Goal: Task Accomplishment & Management: Complete application form

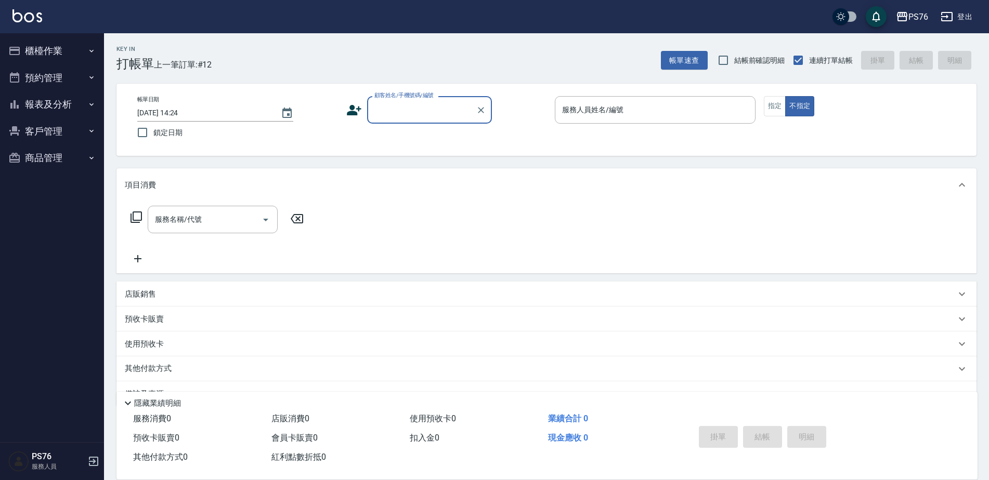
scroll to position [26, 0]
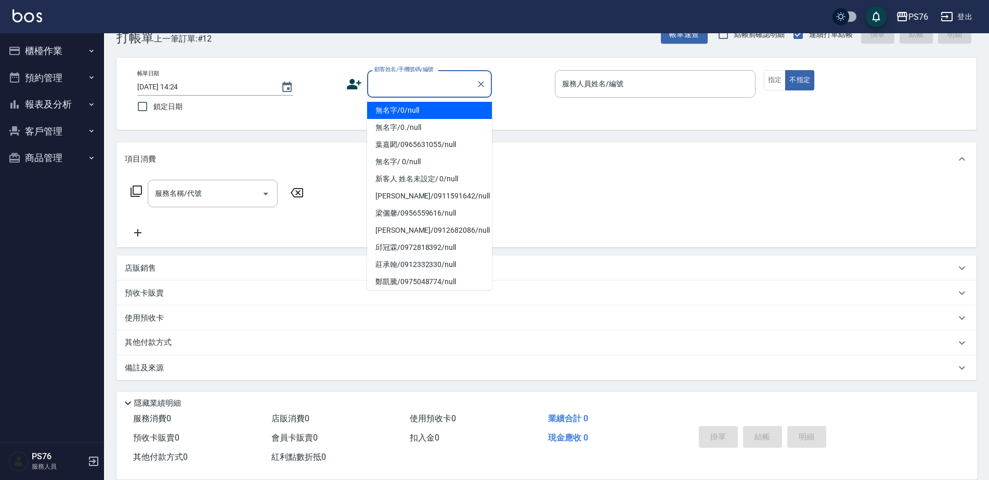
click at [436, 82] on input "顧客姓名/手機號碼/編號" at bounding box center [422, 84] width 100 height 18
type input "無名字/0/null"
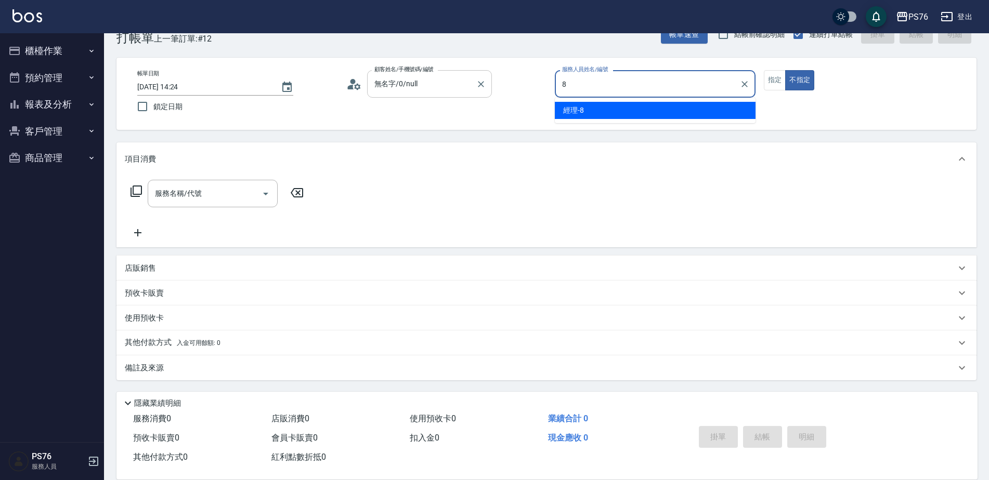
type input "經理-8"
type button "false"
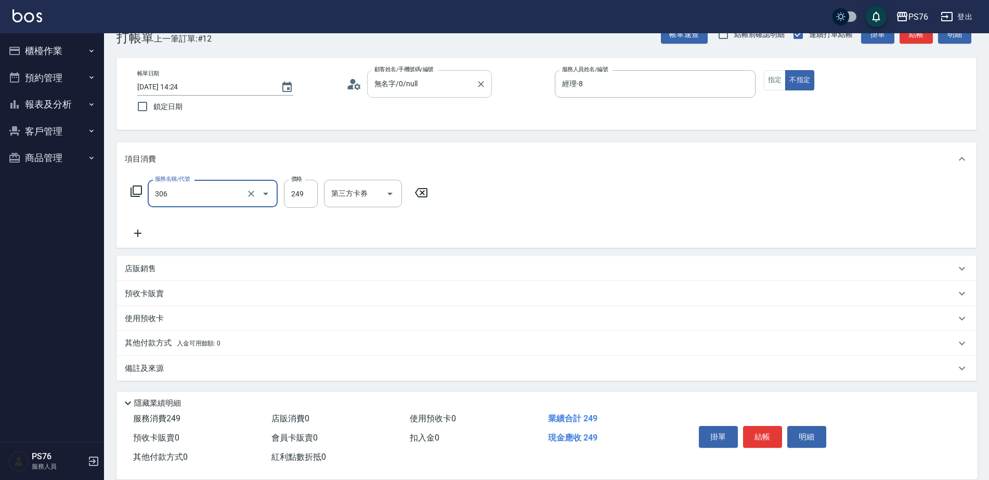
type input "剪髮(306)"
type input "游怡瑄-24"
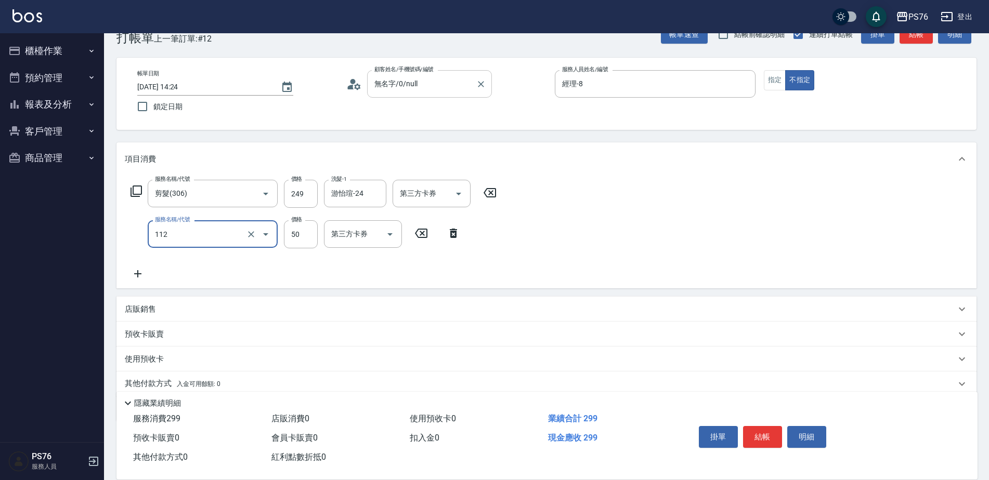
type input "精油50(112)"
type input "游怡瑄-24"
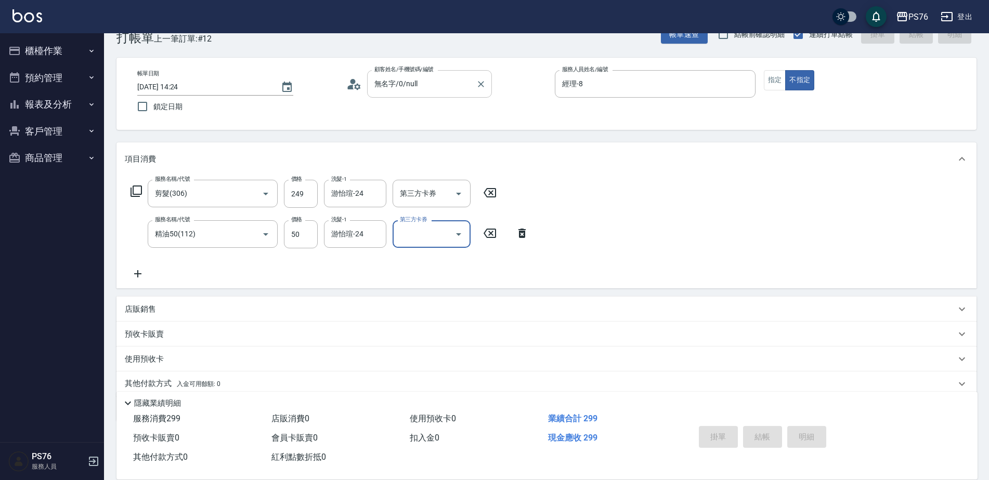
type input "[DATE] 15:33"
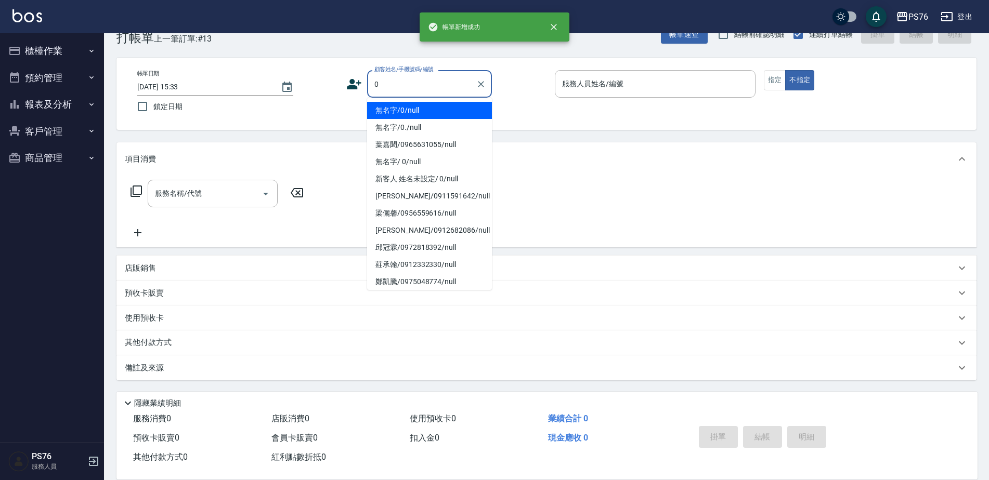
type input "無名字/0/null"
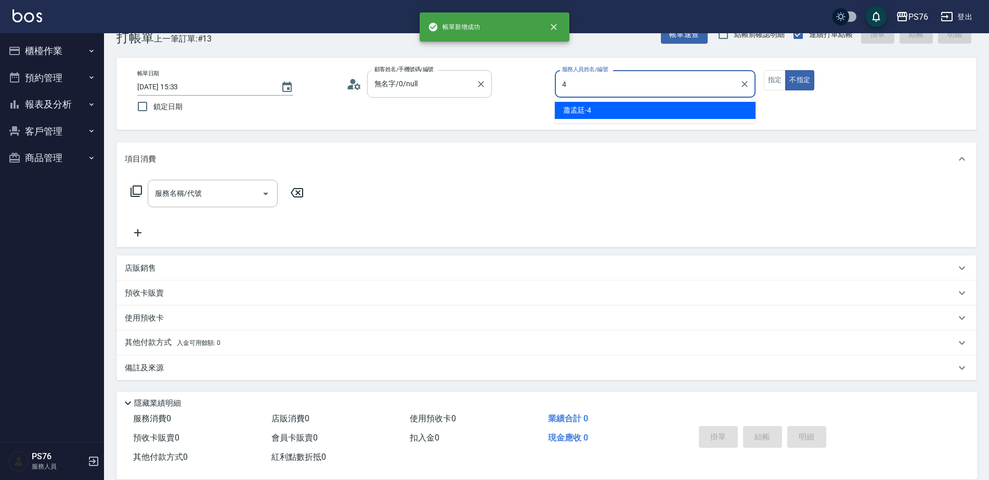
type input "蕭孟廷-4"
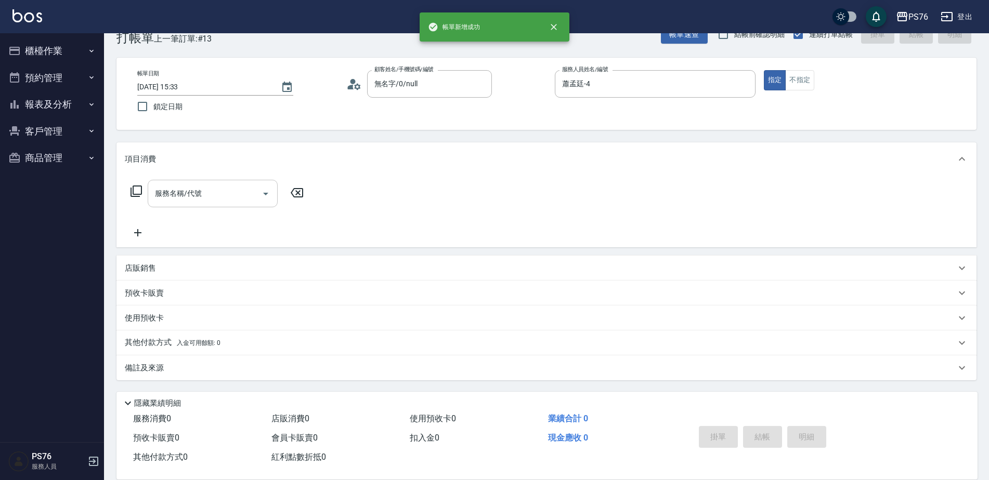
click at [250, 185] on input "服務名稱/代號" at bounding box center [204, 194] width 105 height 18
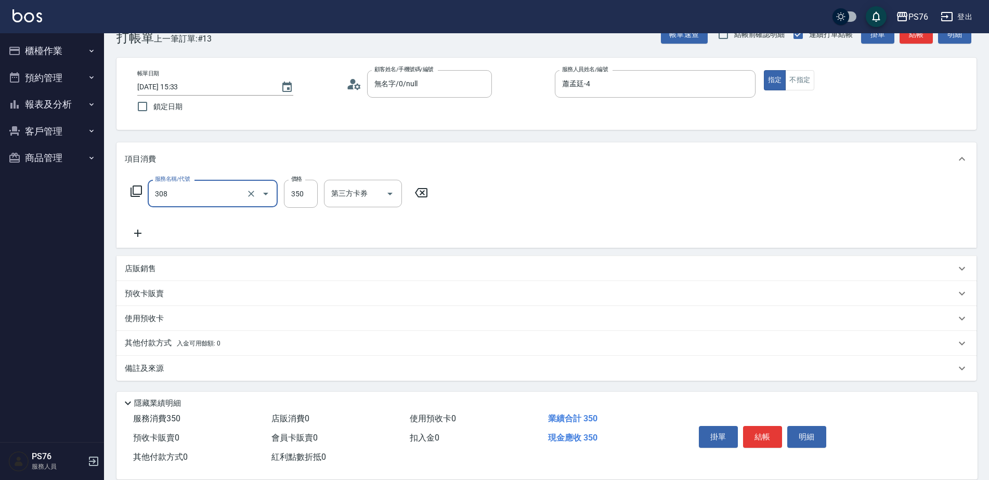
type input "洗+剪(308)"
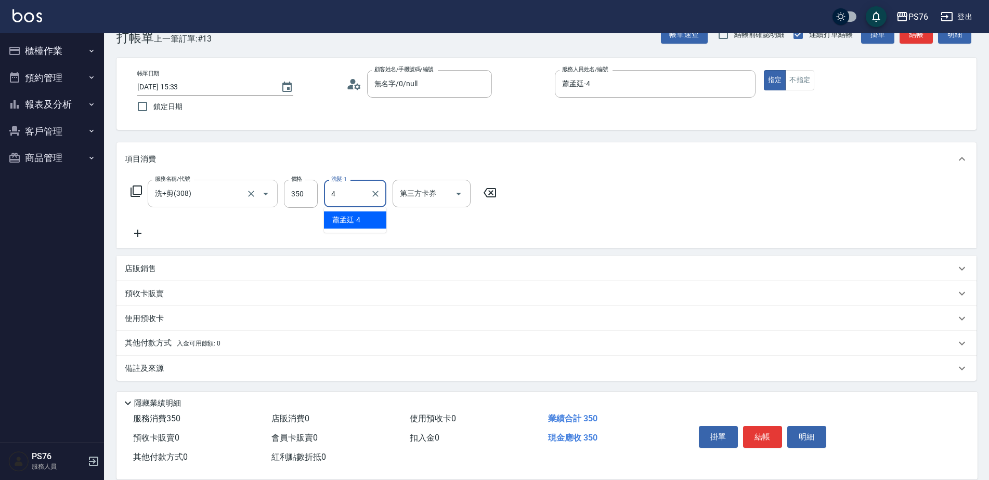
type input "蕭孟廷-4"
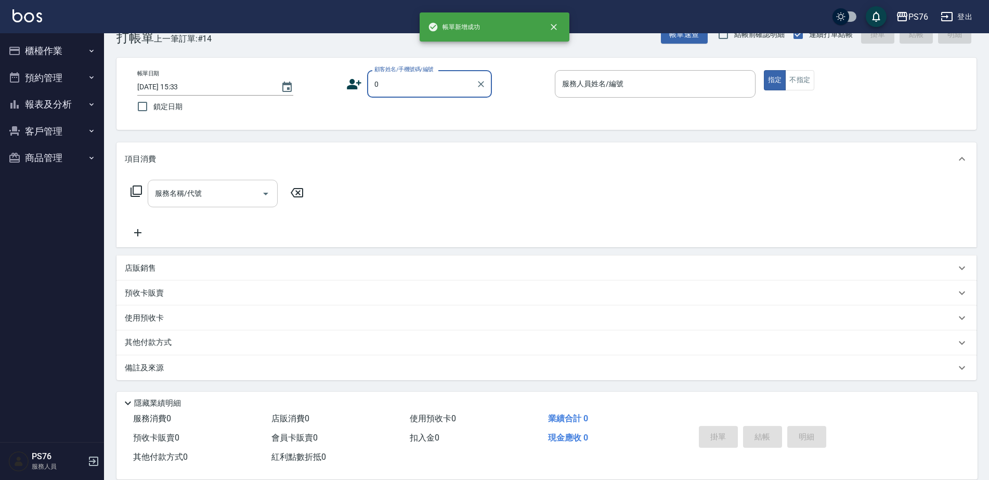
type input "無名字/0/null"
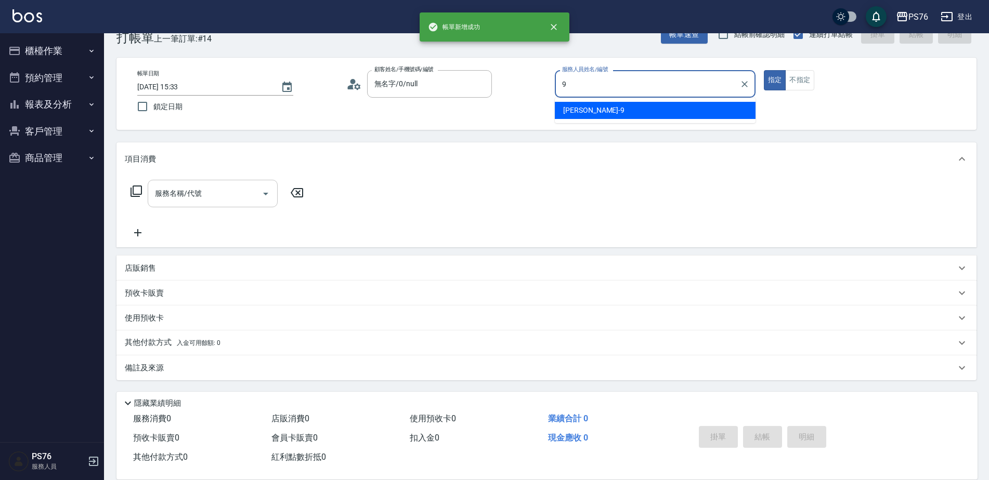
type input "[PERSON_NAME]-9"
type button "true"
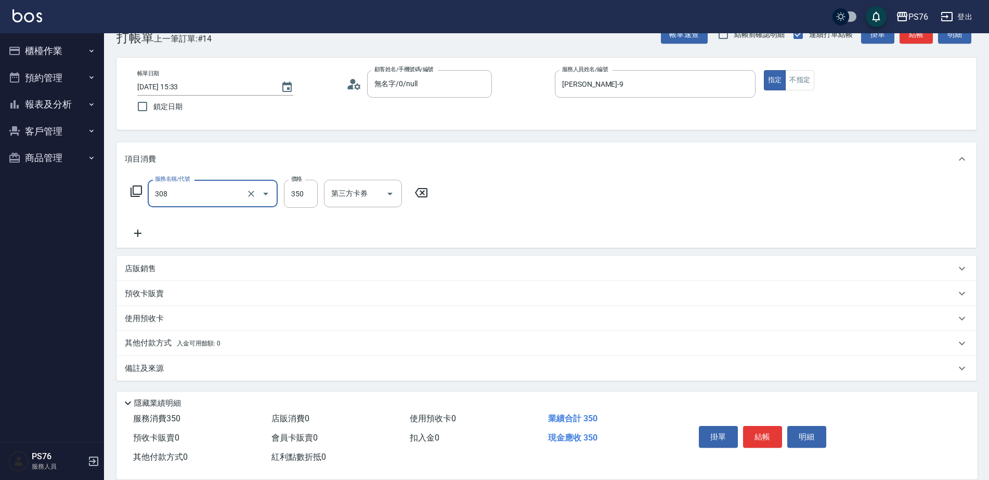
type input "洗+剪(308)"
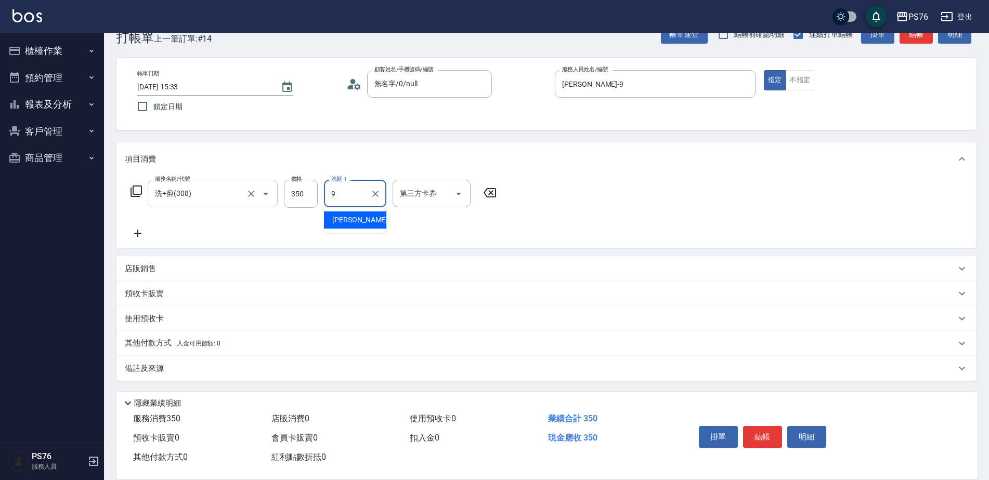
type input "[PERSON_NAME]-9"
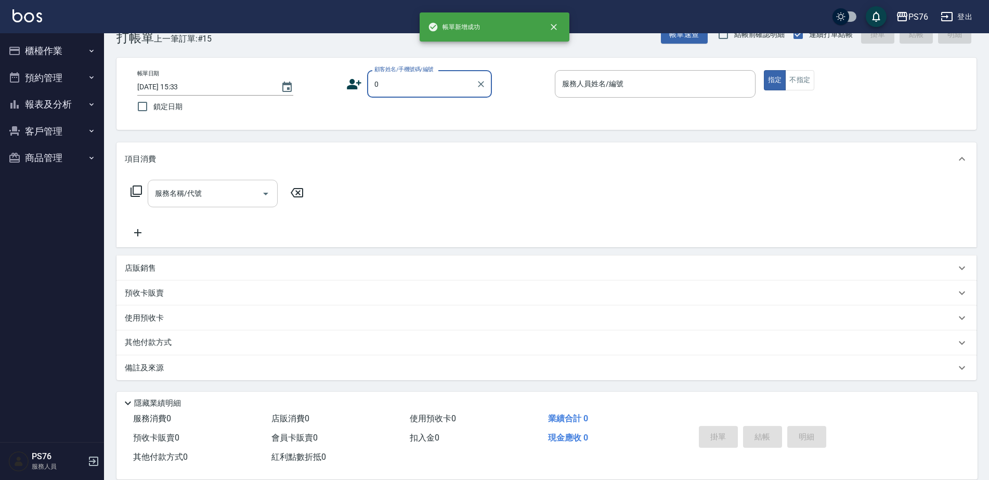
type input "無名字/0/null"
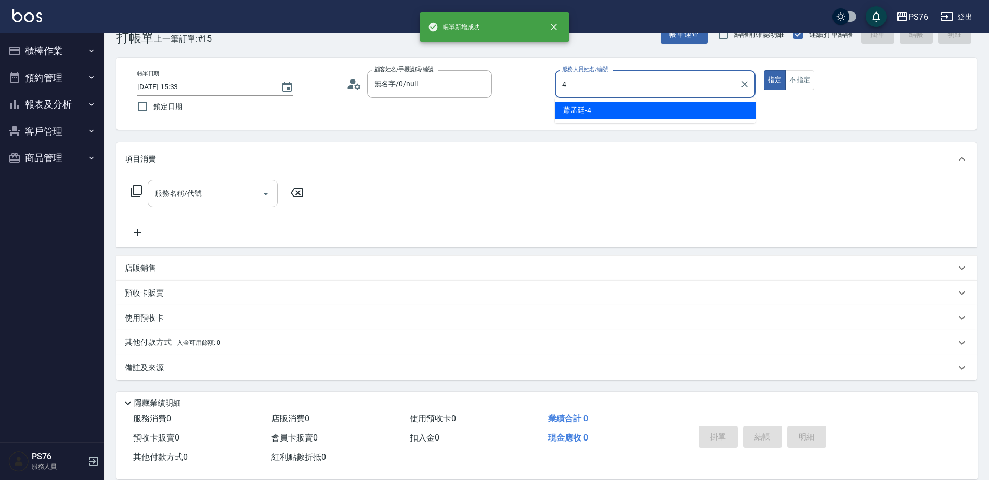
type input "蕭孟廷-4"
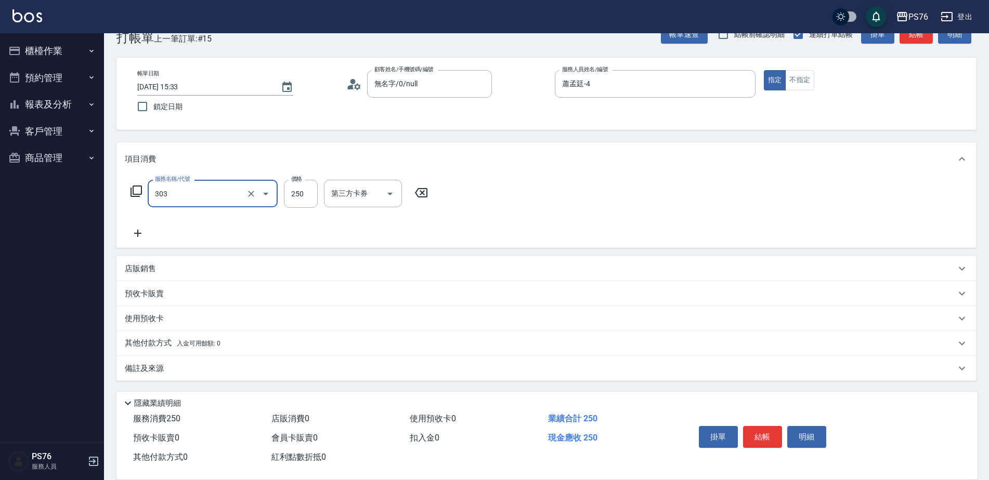
type input "剪髮(303)"
type input "100"
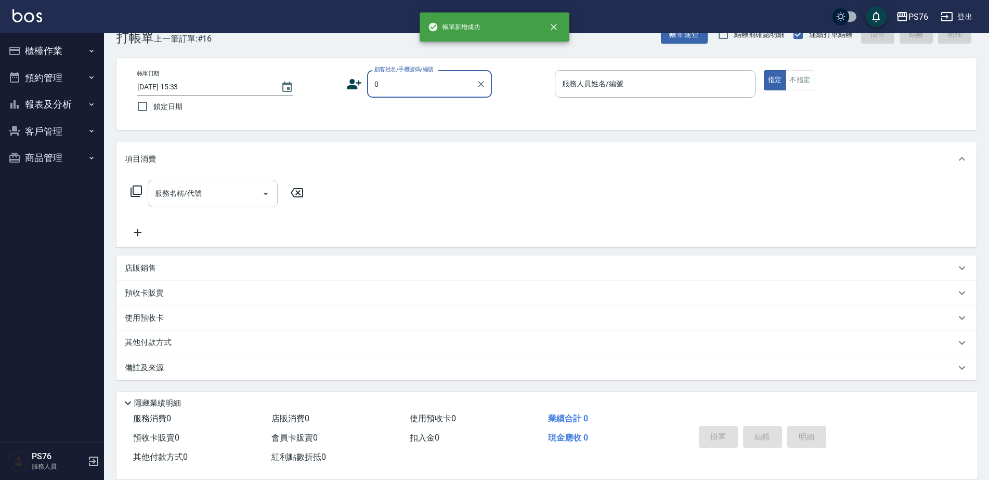
type input "無名字/0/null"
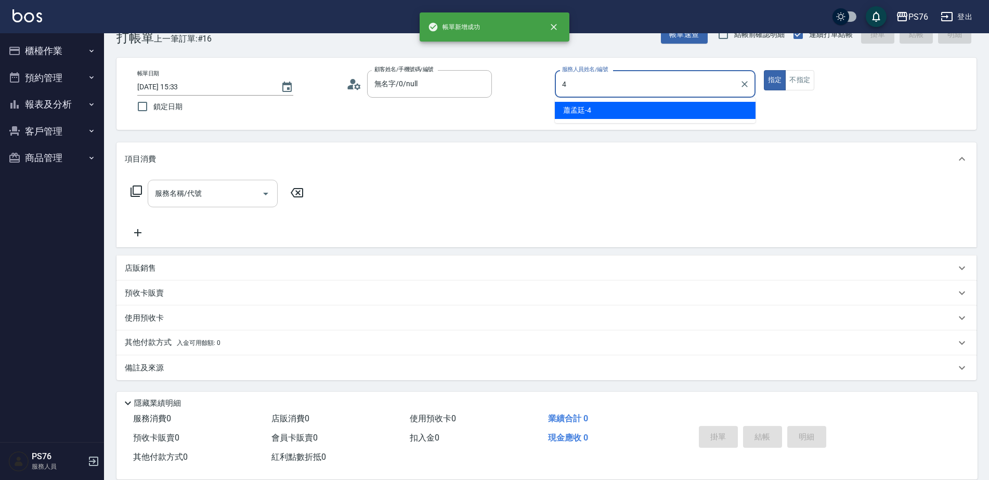
type input "蕭孟廷-4"
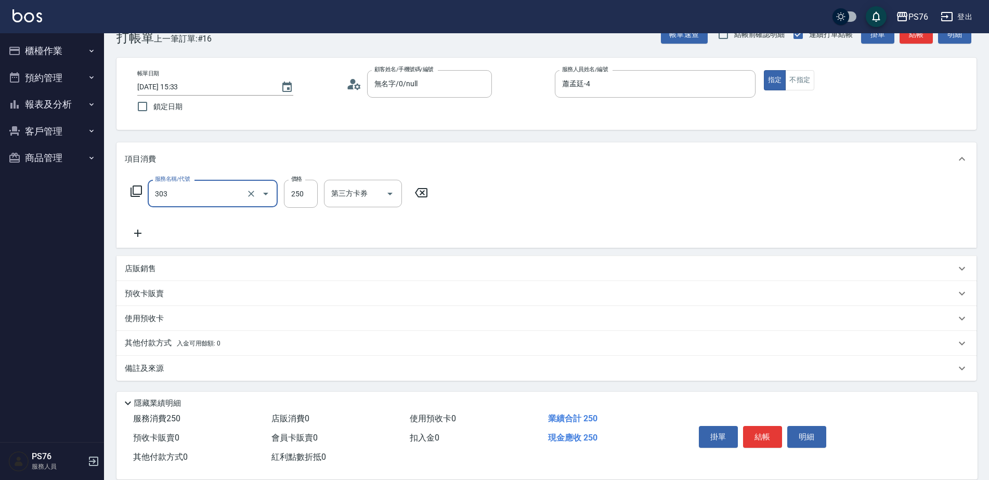
type input "剪髮(303)"
type input "200"
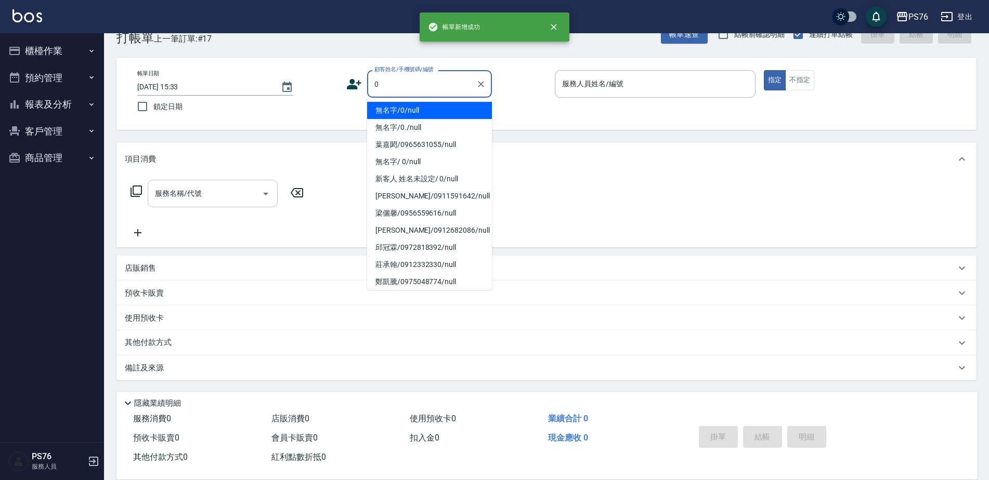
type input "無名字/0/null"
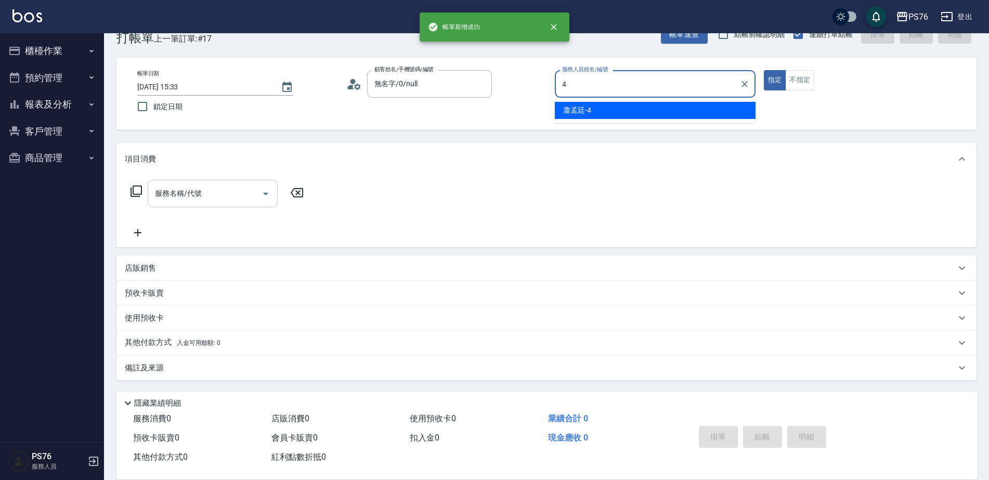
type input "蕭孟廷-4"
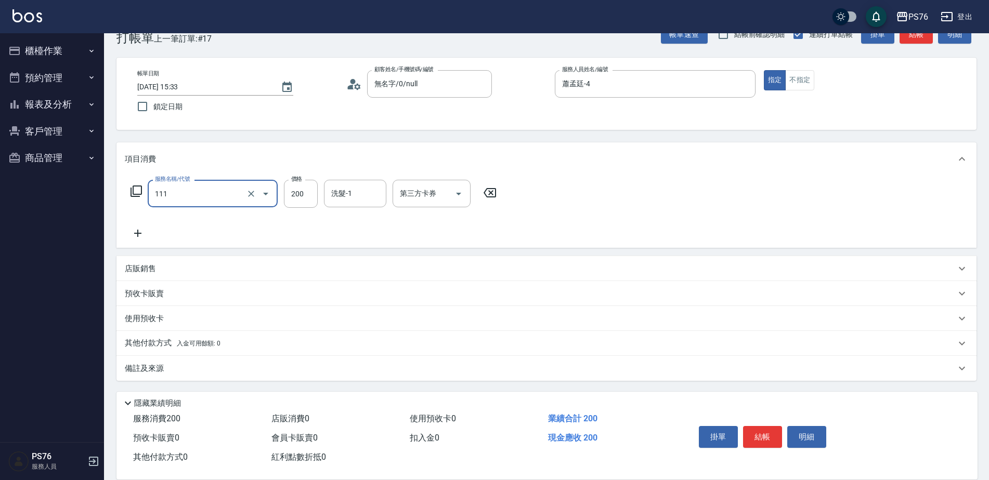
type input "200(111)"
type input "游怡瑄-24"
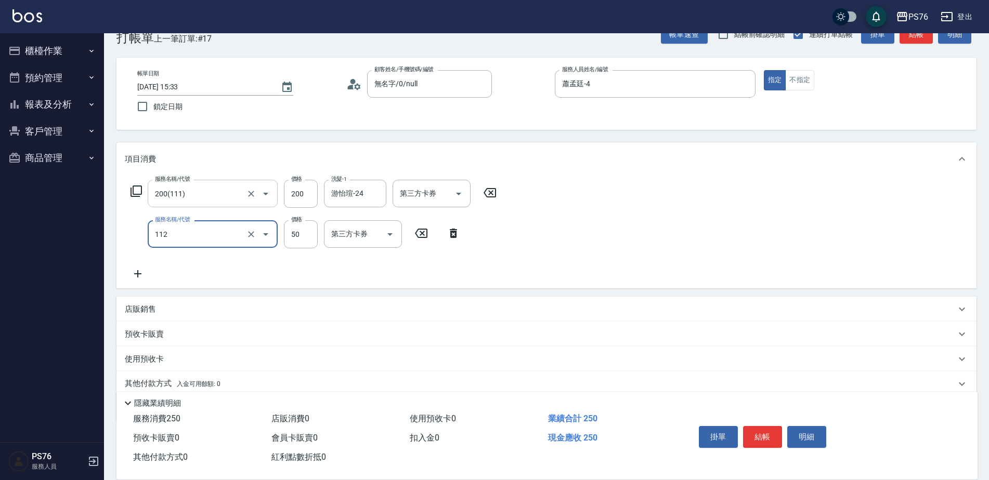
type input "精油50(112)"
type input "游怡瑄-24"
